Goal: Task Accomplishment & Management: Manage account settings

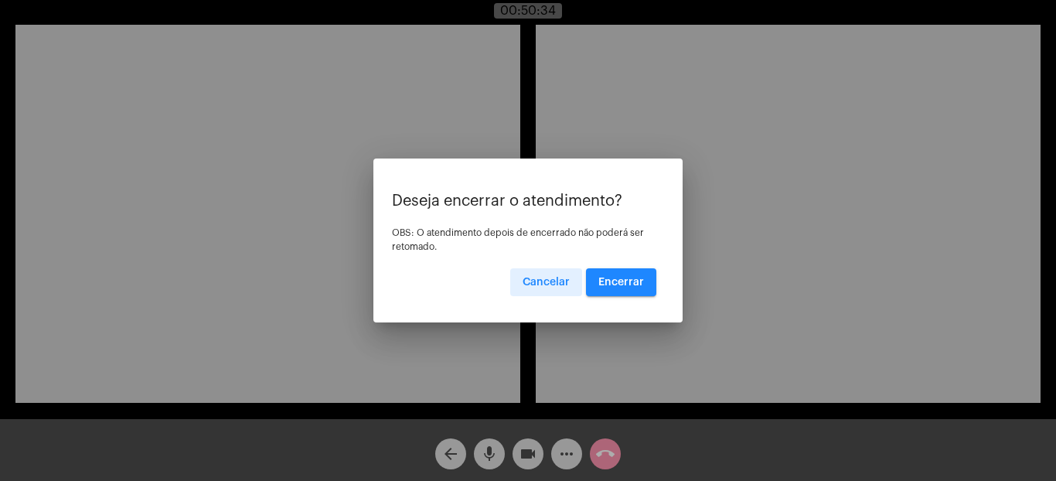
click at [630, 283] on span "Encerrar" at bounding box center [621, 282] width 46 height 11
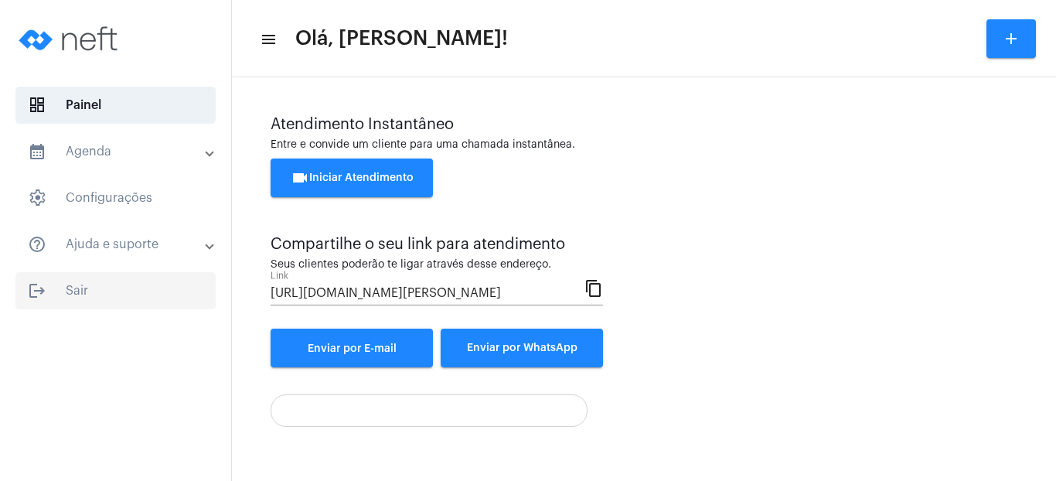
click at [86, 291] on span "logout Sair" at bounding box center [115, 290] width 200 height 37
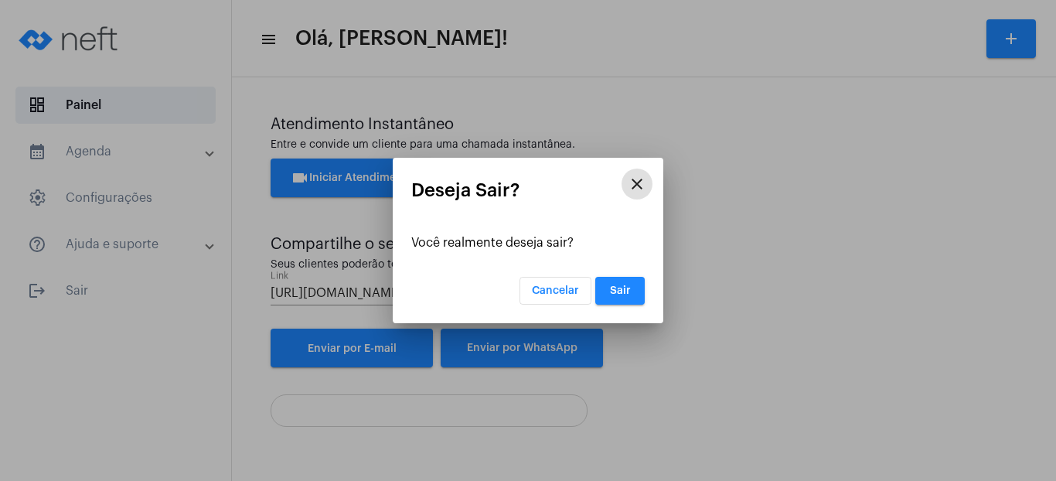
click at [614, 291] on span "Sair" at bounding box center [620, 290] width 21 height 11
